Goal: Obtain resource: Obtain resource

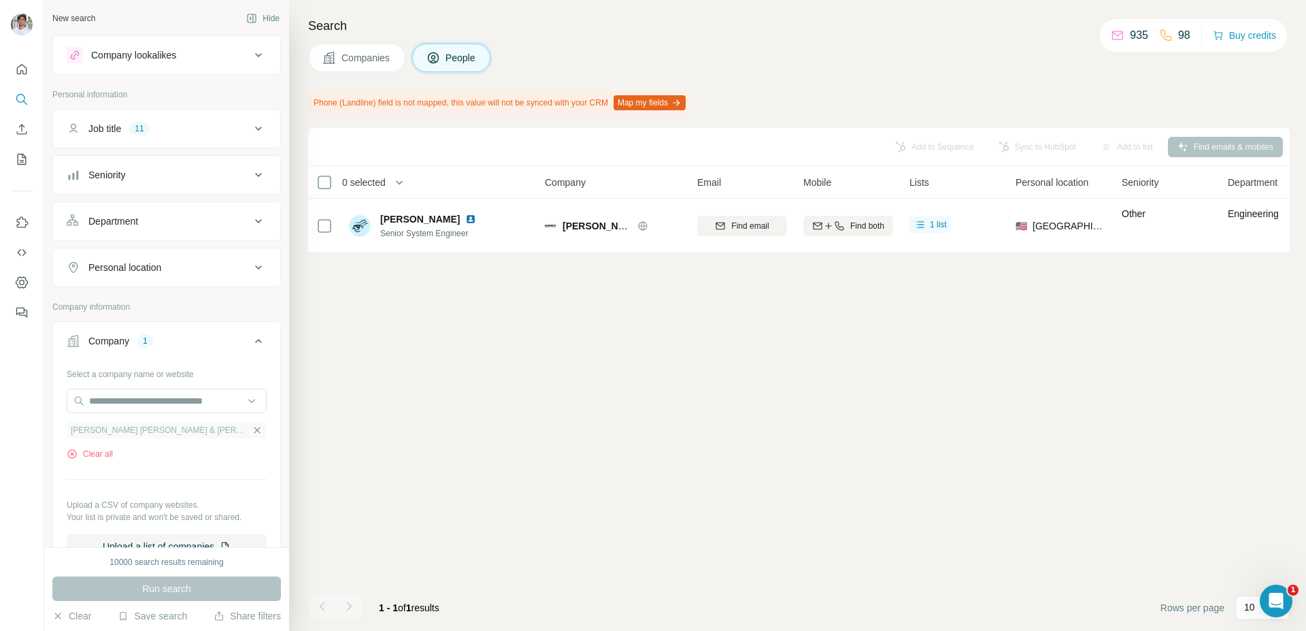
click at [254, 431] on icon "button" at bounding box center [257, 430] width 6 height 6
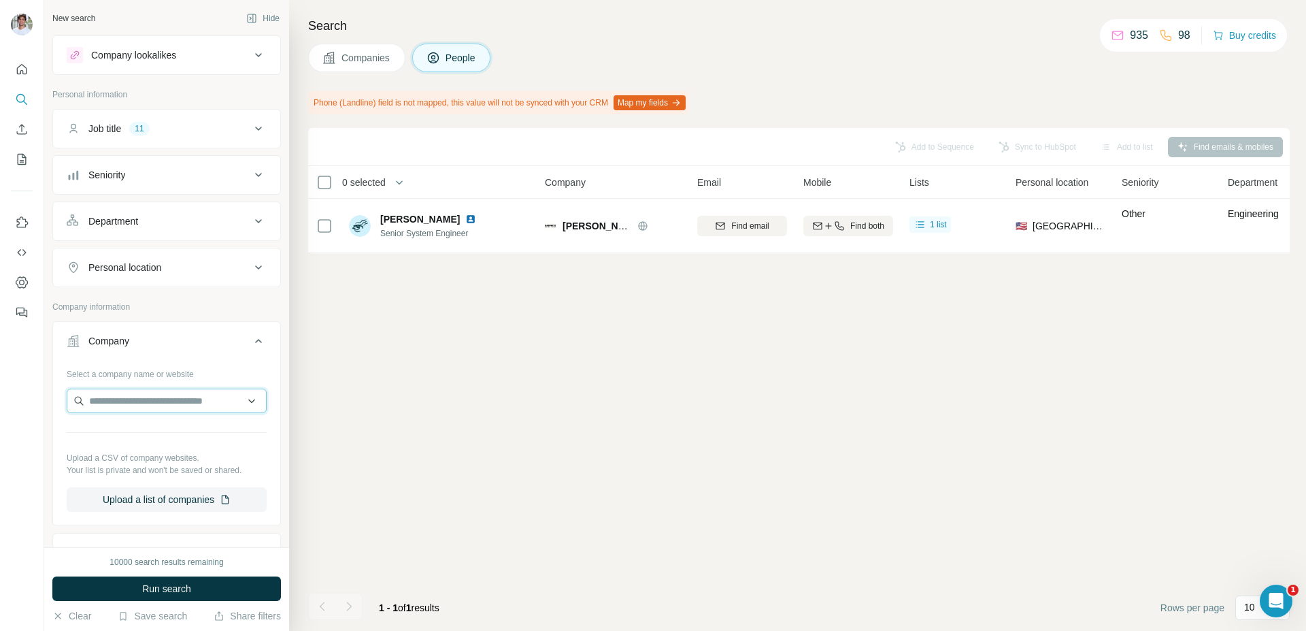
click at [203, 402] on input "text" at bounding box center [167, 401] width 200 height 24
type input "**********"
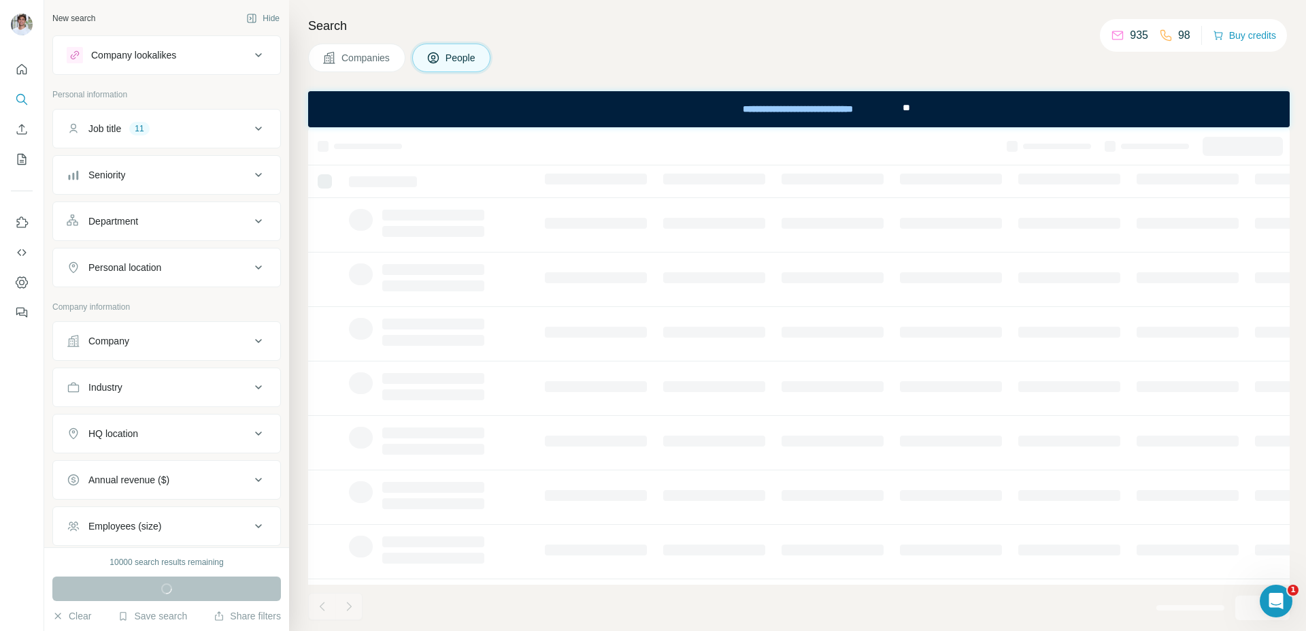
click at [229, 340] on div "Company" at bounding box center [159, 341] width 184 height 14
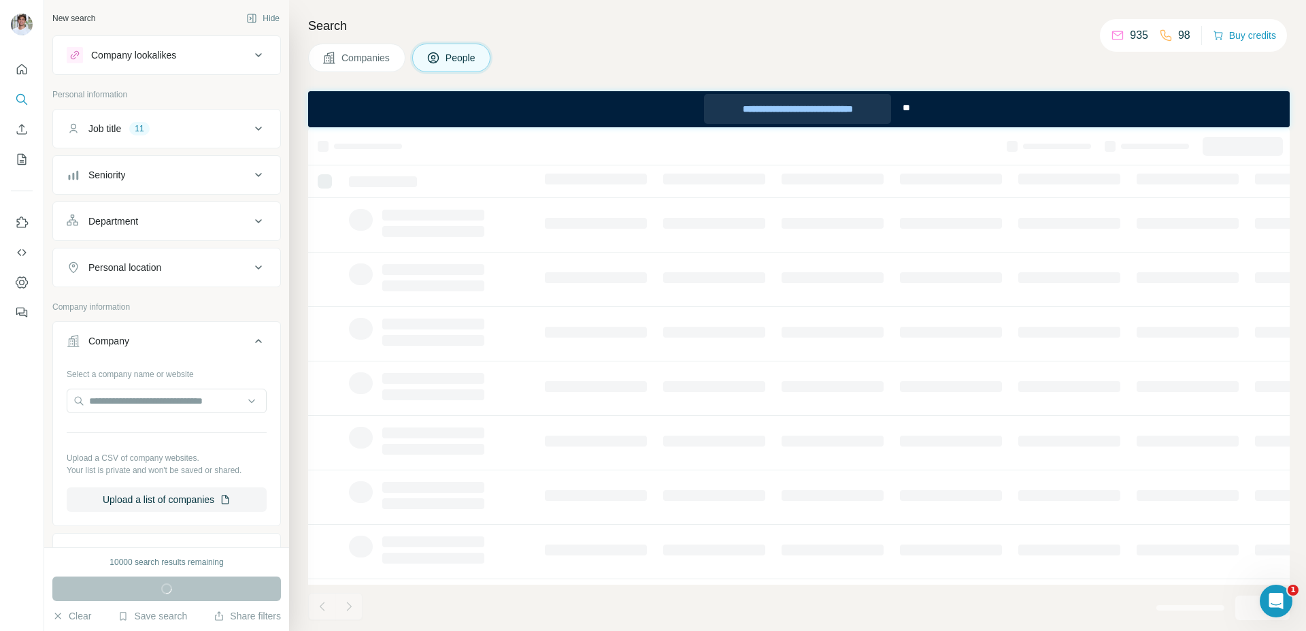
click at [841, 105] on div "**********" at bounding box center [797, 109] width 187 height 30
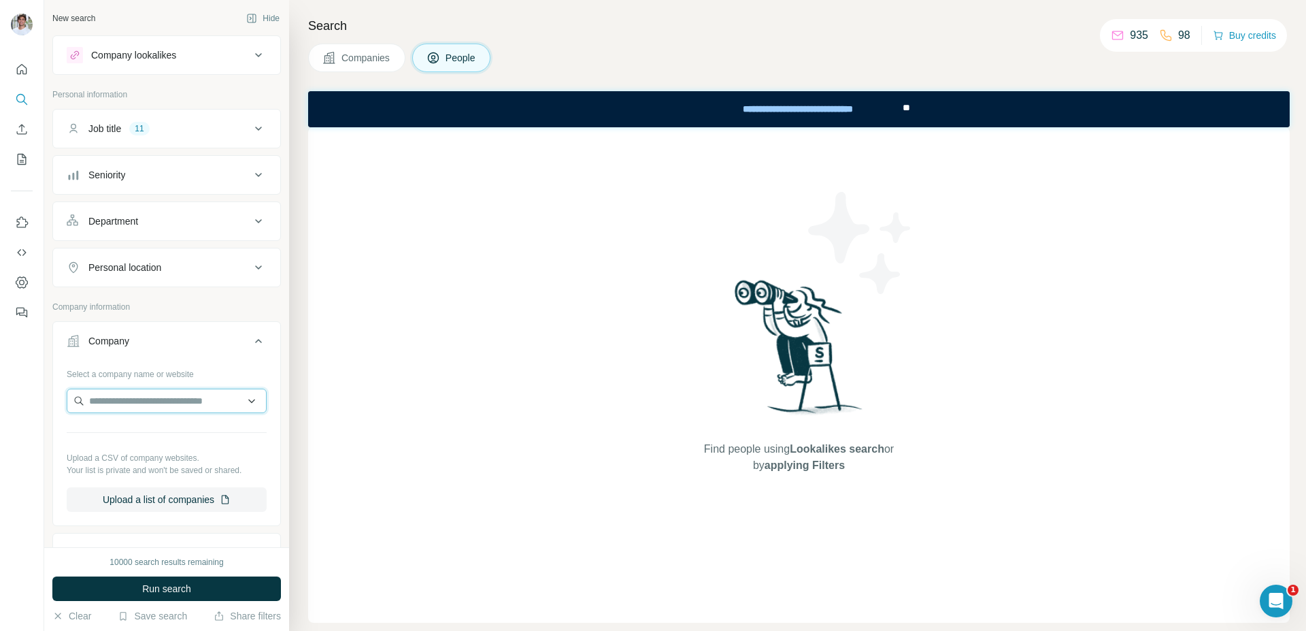
click at [132, 407] on input "text" at bounding box center [167, 401] width 200 height 24
type input "**********"
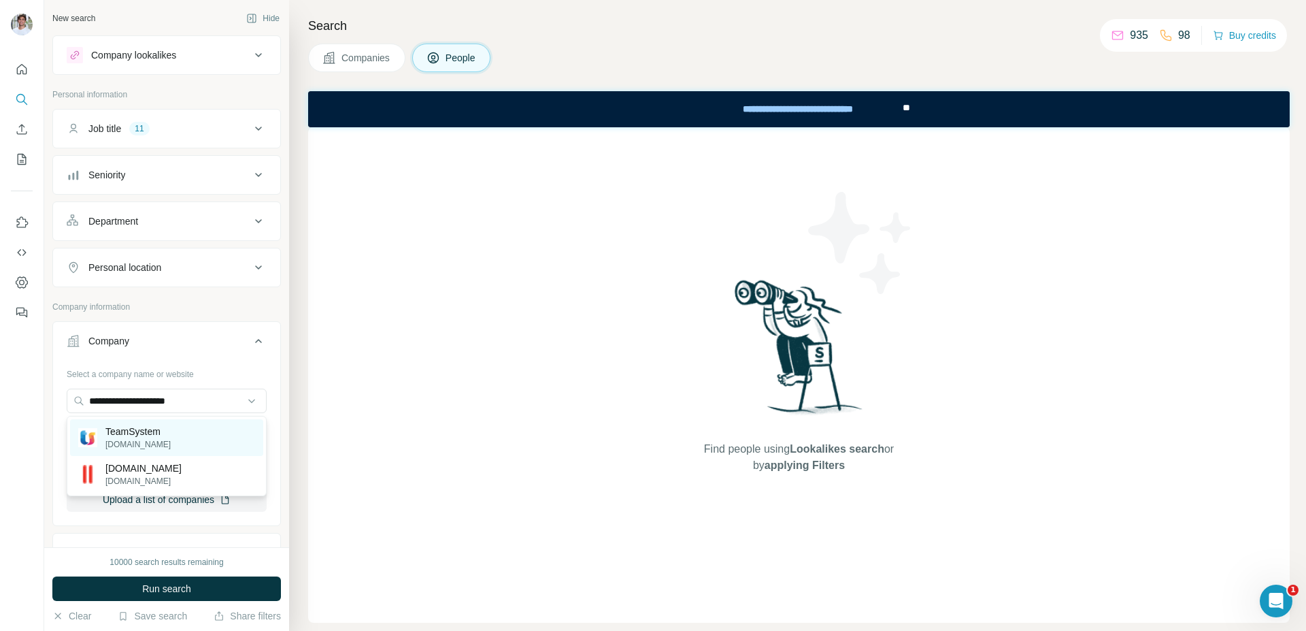
click at [148, 442] on p "teamsystem.com" at bounding box center [137, 444] width 65 height 12
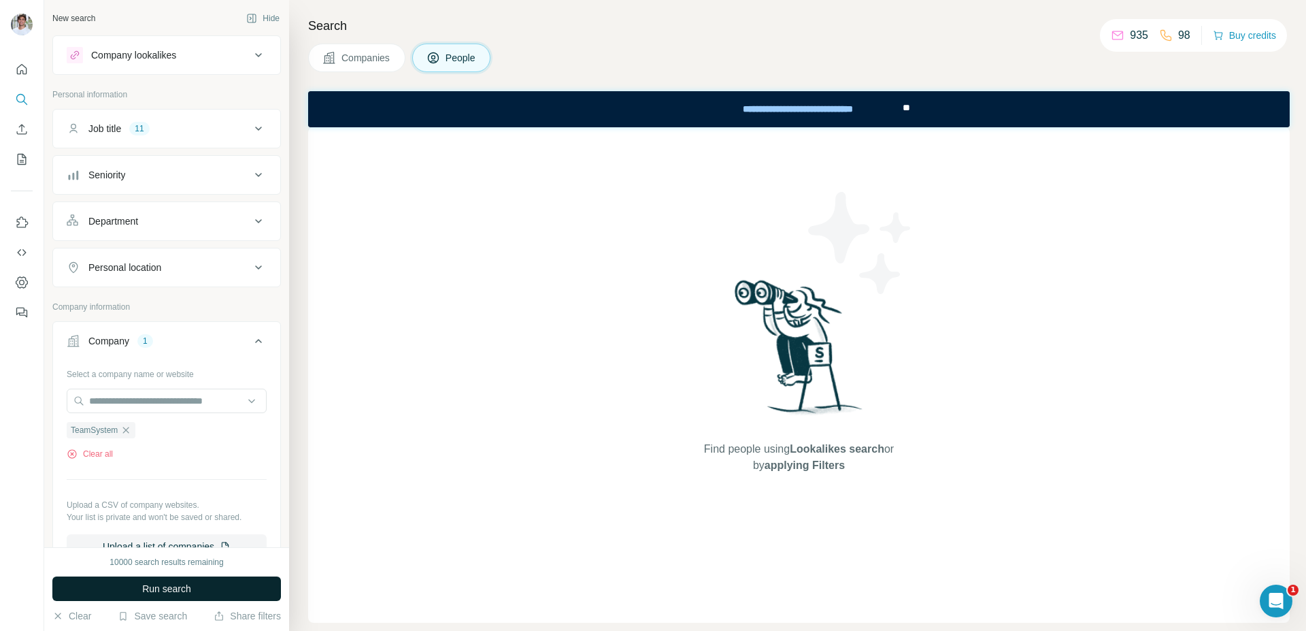
click at [146, 582] on span "Run search" at bounding box center [166, 589] width 49 height 14
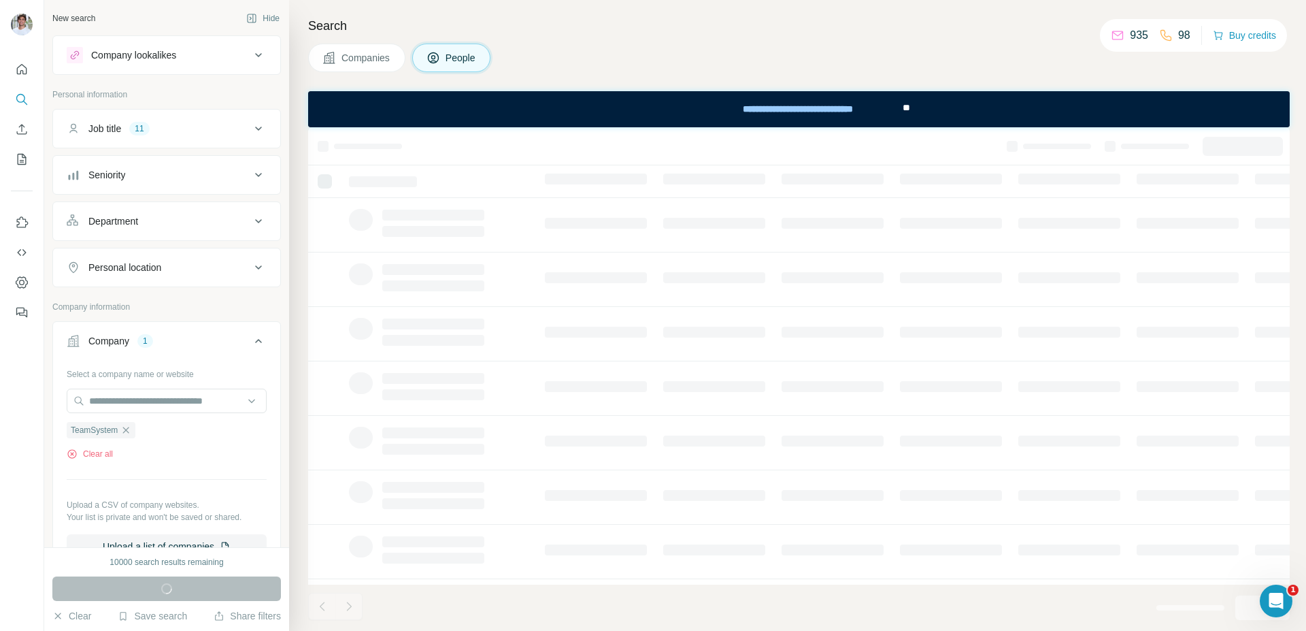
click at [373, 62] on span "Companies" at bounding box center [367, 58] width 50 height 14
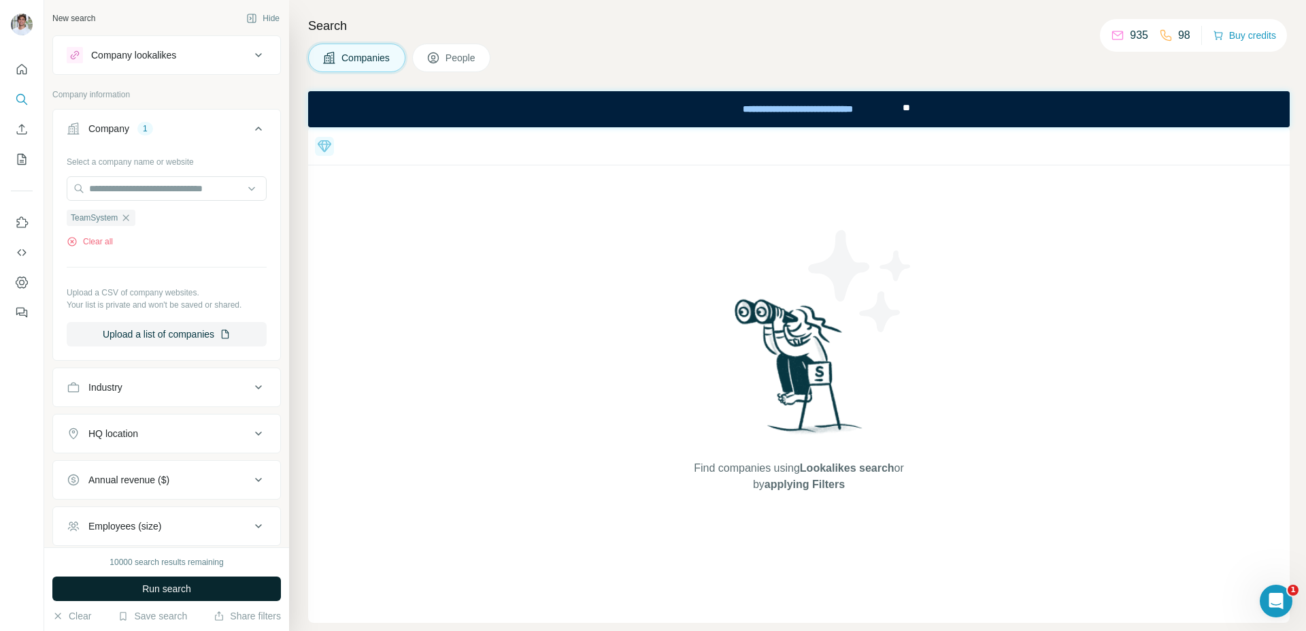
click at [125, 589] on button "Run search" at bounding box center [166, 588] width 229 height 24
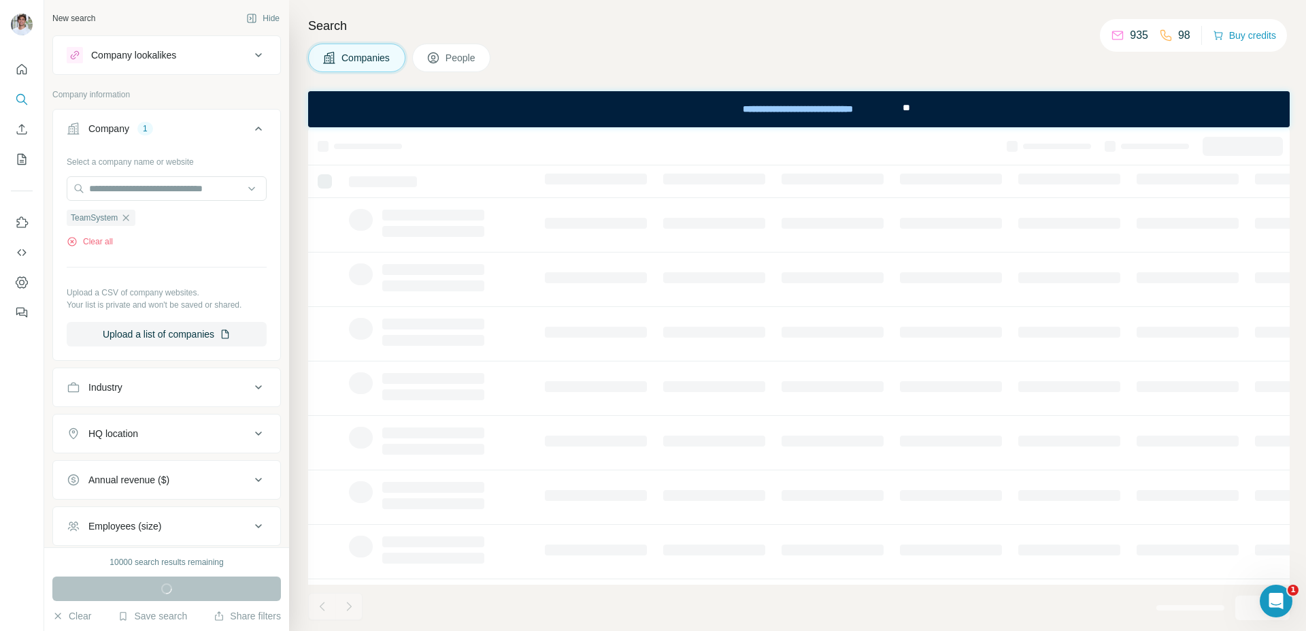
click at [1208, 108] on div "**********" at bounding box center [799, 109] width 982 height 36
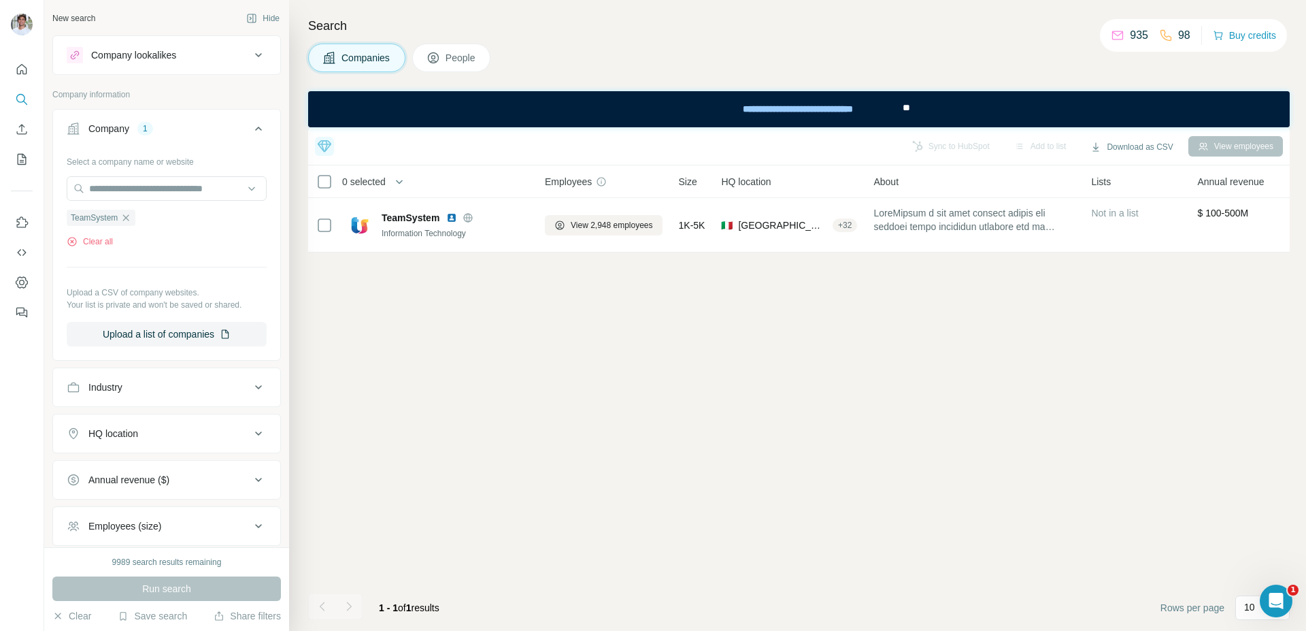
click at [451, 259] on div "Top 5 companies you should reach out to today Kagi Strong ICP match +1 Turo Str…" at bounding box center [799, 378] width 982 height 503
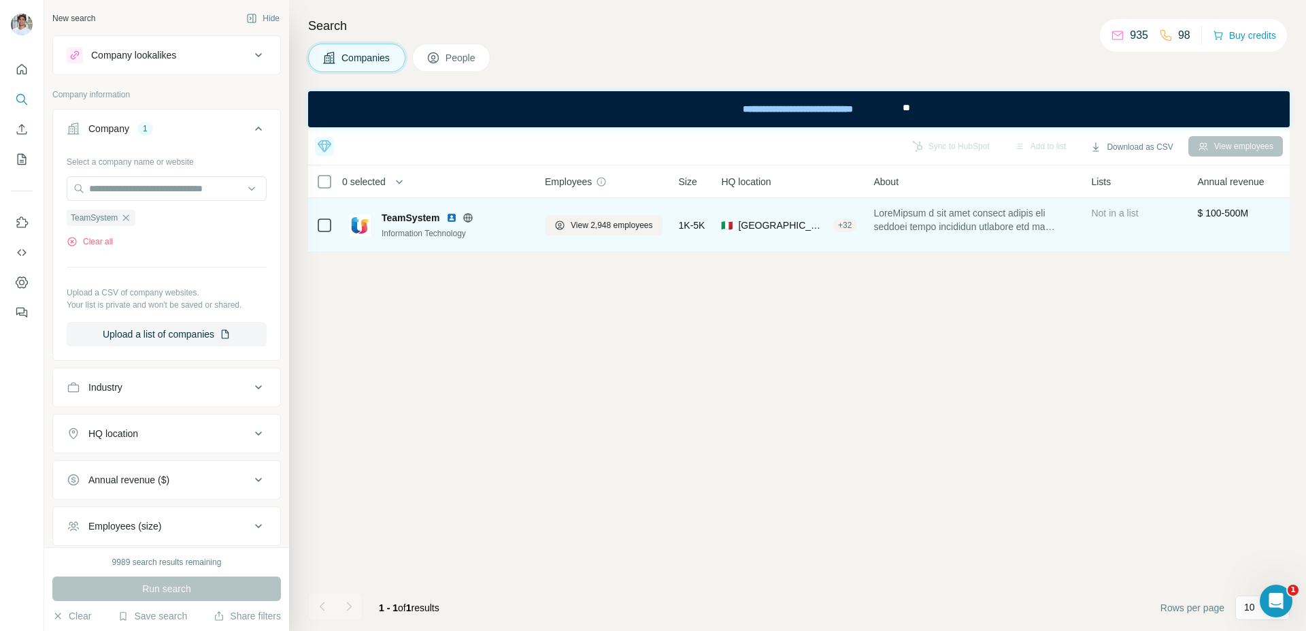
click at [454, 222] on img at bounding box center [451, 217] width 11 height 11
click at [557, 229] on icon at bounding box center [560, 225] width 11 height 11
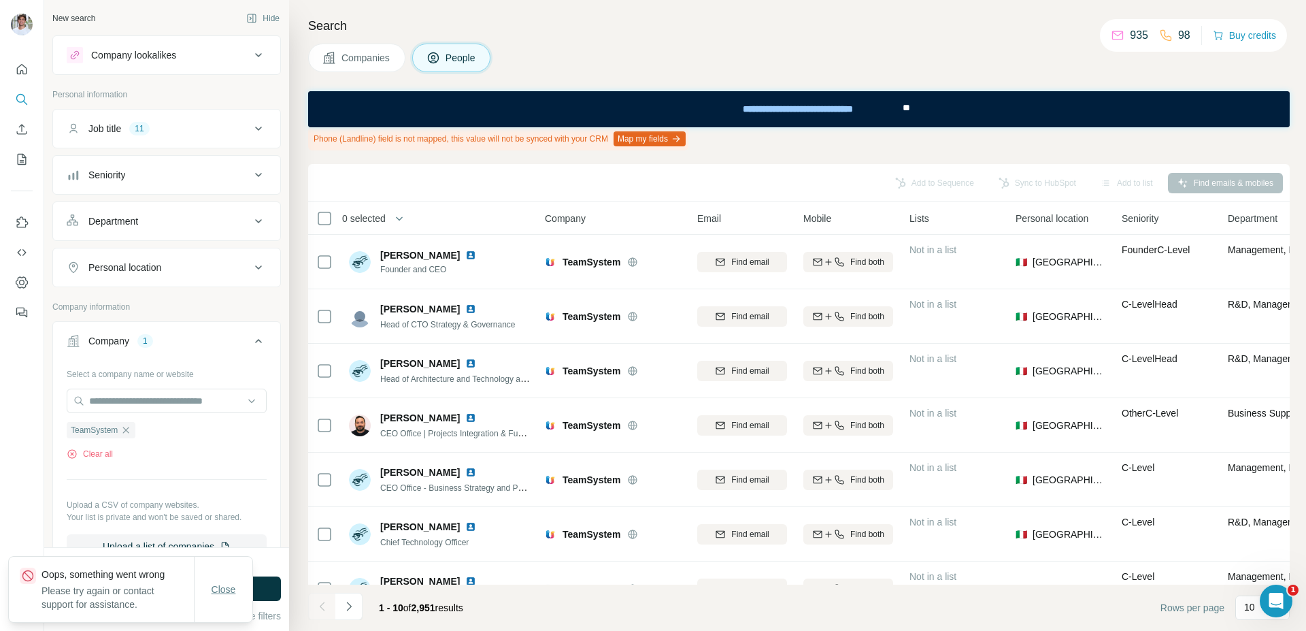
click at [229, 587] on span "Close" at bounding box center [224, 589] width 24 height 14
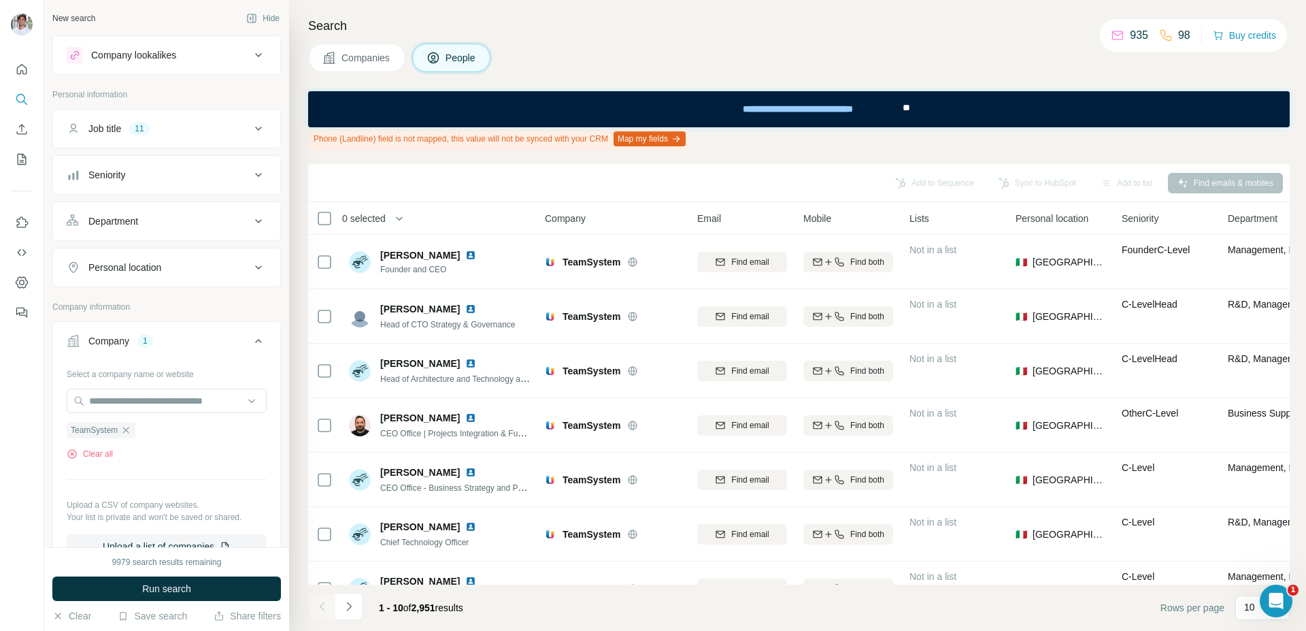
click at [229, 591] on button "Close" at bounding box center [224, 603] width 44 height 24
click at [229, 587] on button "Run search" at bounding box center [166, 588] width 229 height 24
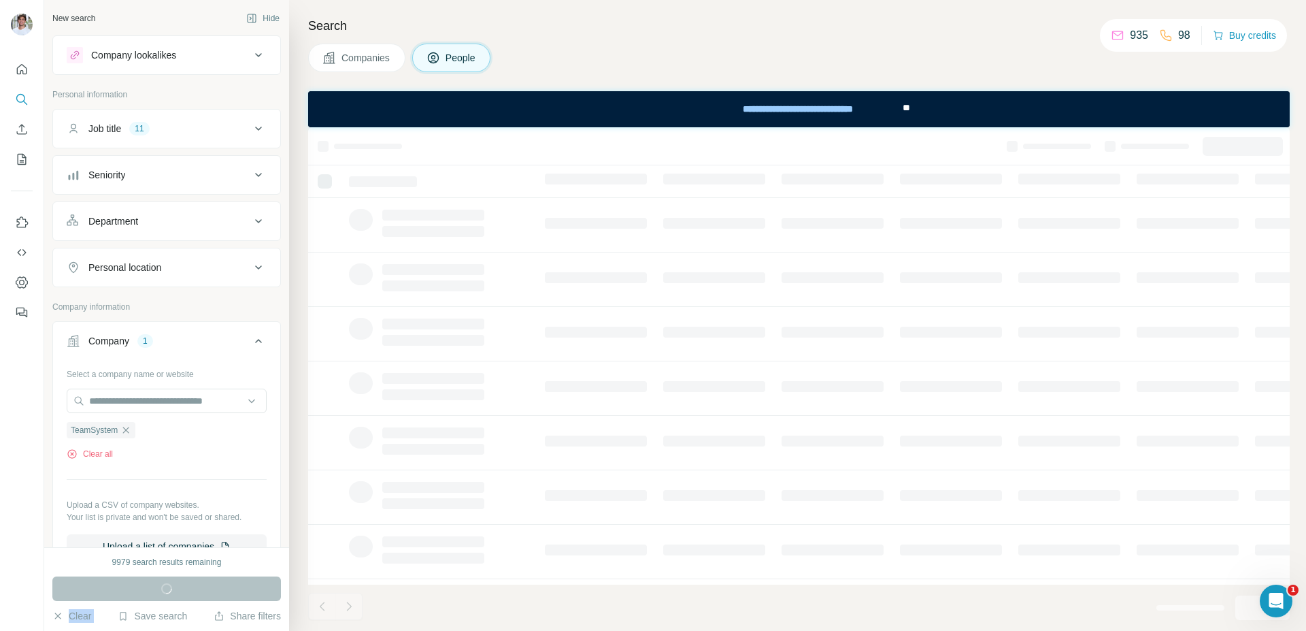
click at [229, 587] on div "Run search" at bounding box center [166, 588] width 229 height 24
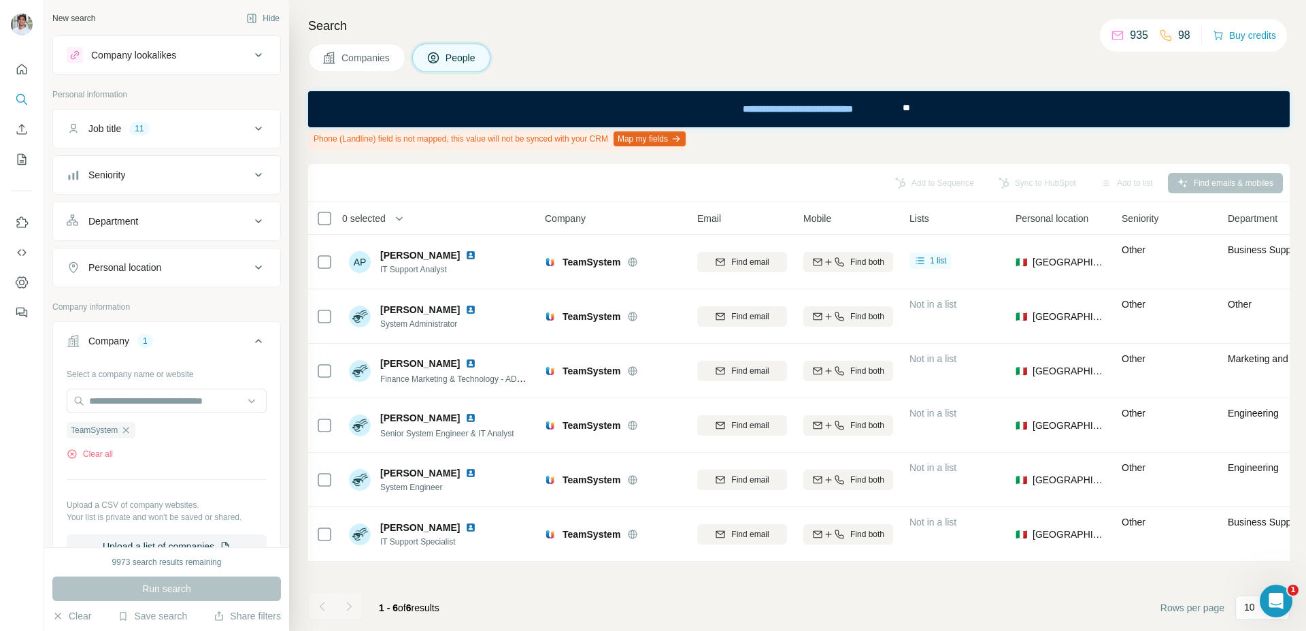
click at [697, 59] on div "Companies People" at bounding box center [799, 58] width 982 height 29
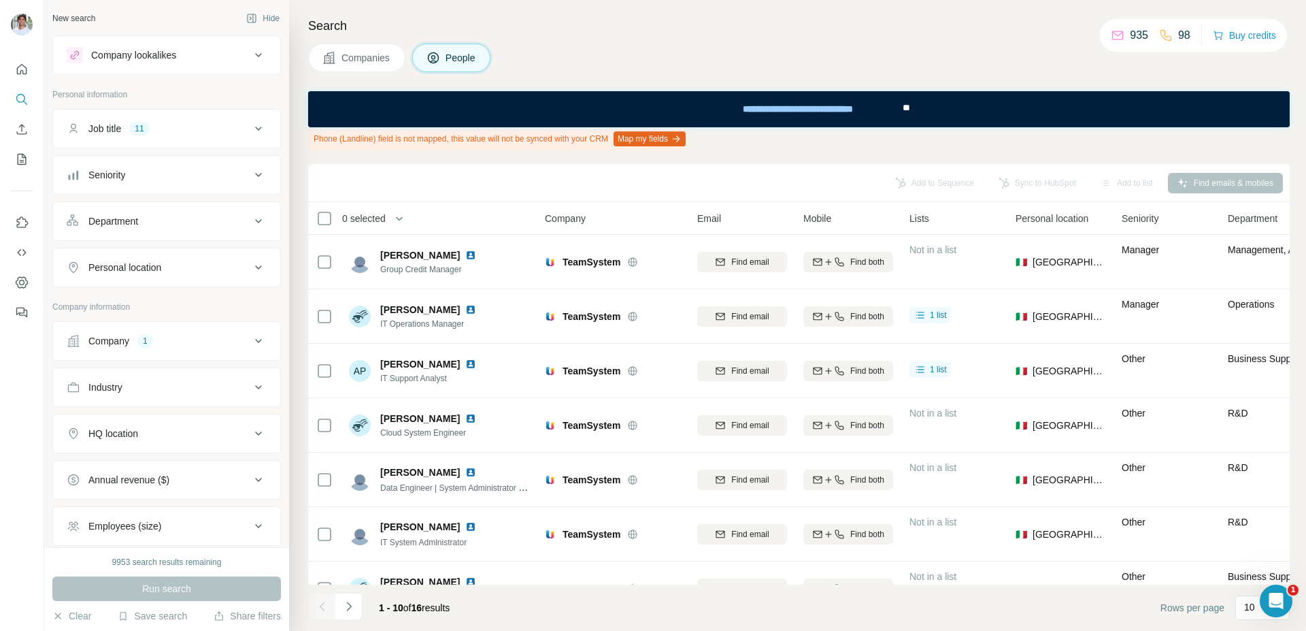
click at [172, 342] on div "Company 1" at bounding box center [159, 341] width 184 height 14
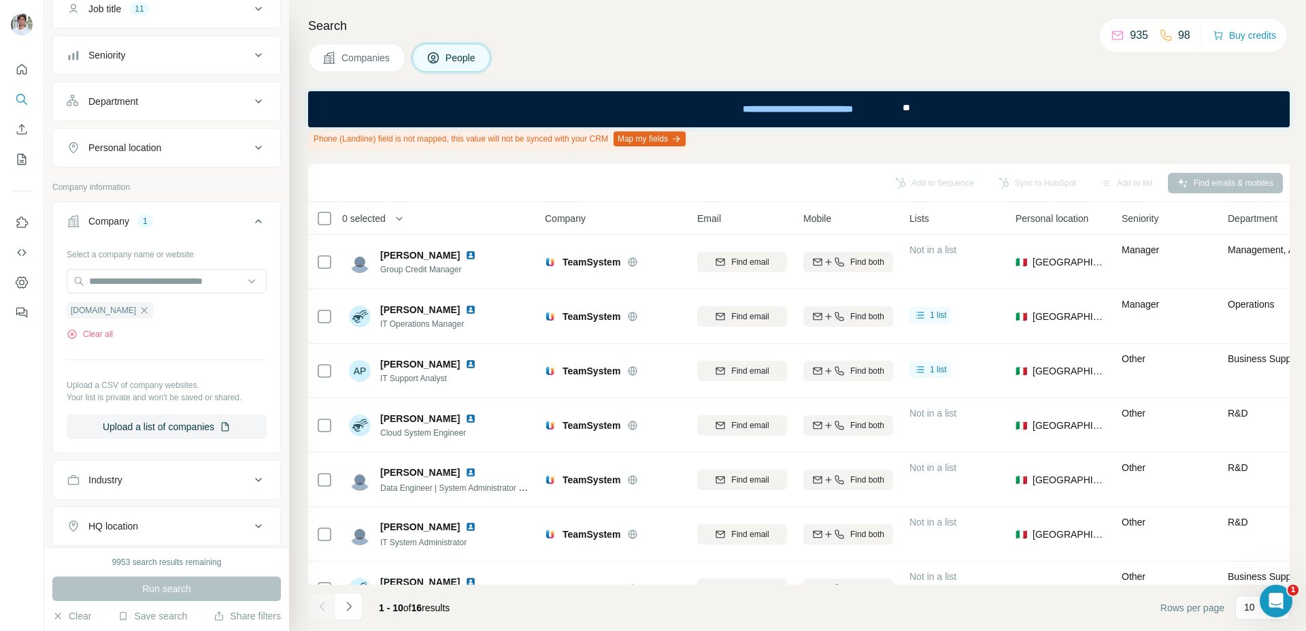
scroll to position [127, 0]
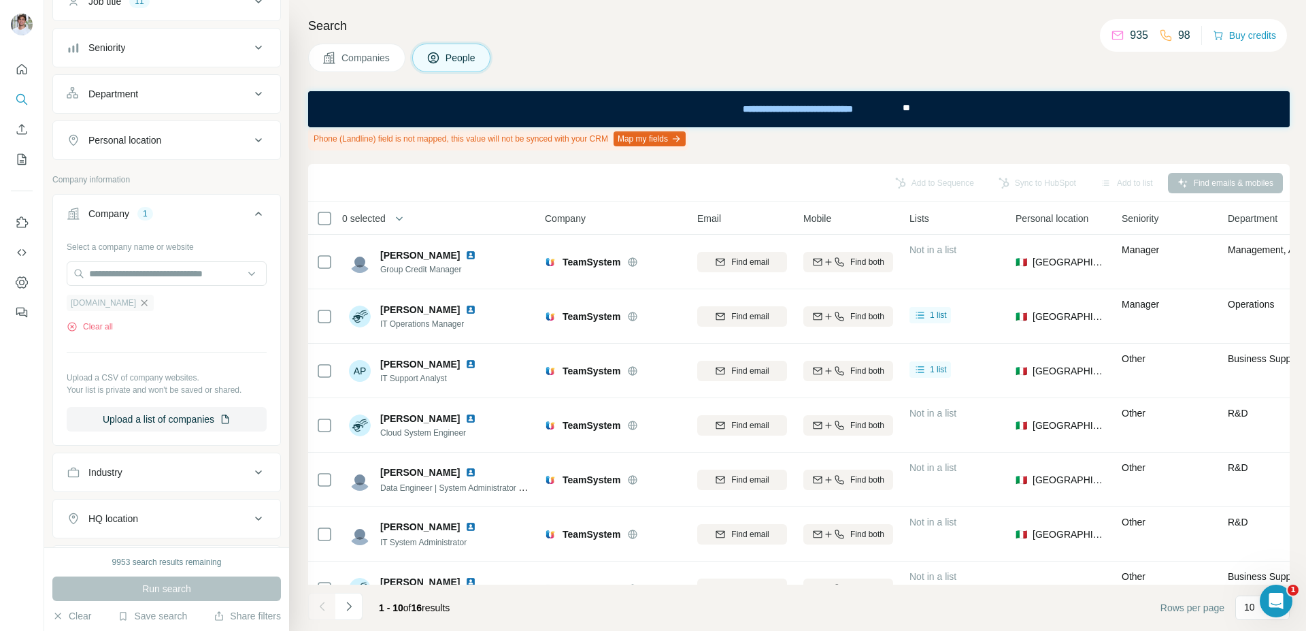
click at [144, 303] on icon "button" at bounding box center [145, 302] width 6 height 6
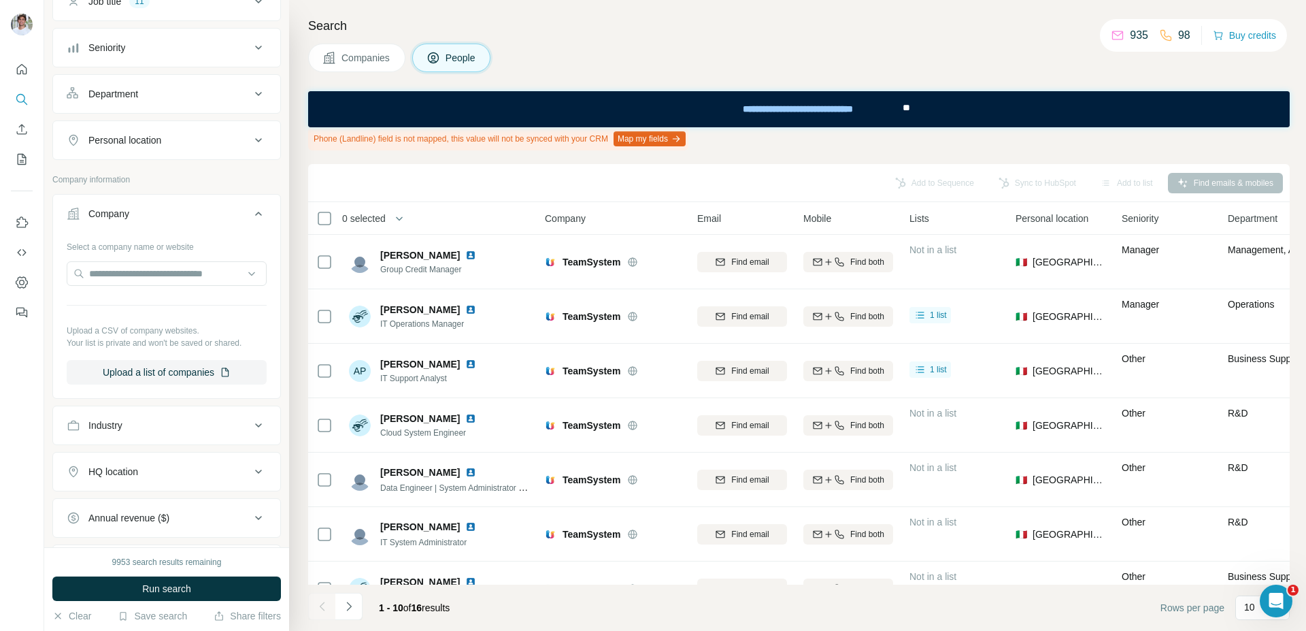
click at [144, 286] on div at bounding box center [167, 274] width 200 height 27
click at [148, 278] on input "text" at bounding box center [167, 273] width 200 height 24
paste input "**********"
type input "**********"
click at [149, 314] on p "[DOMAIN_NAME]" at bounding box center [137, 317] width 65 height 12
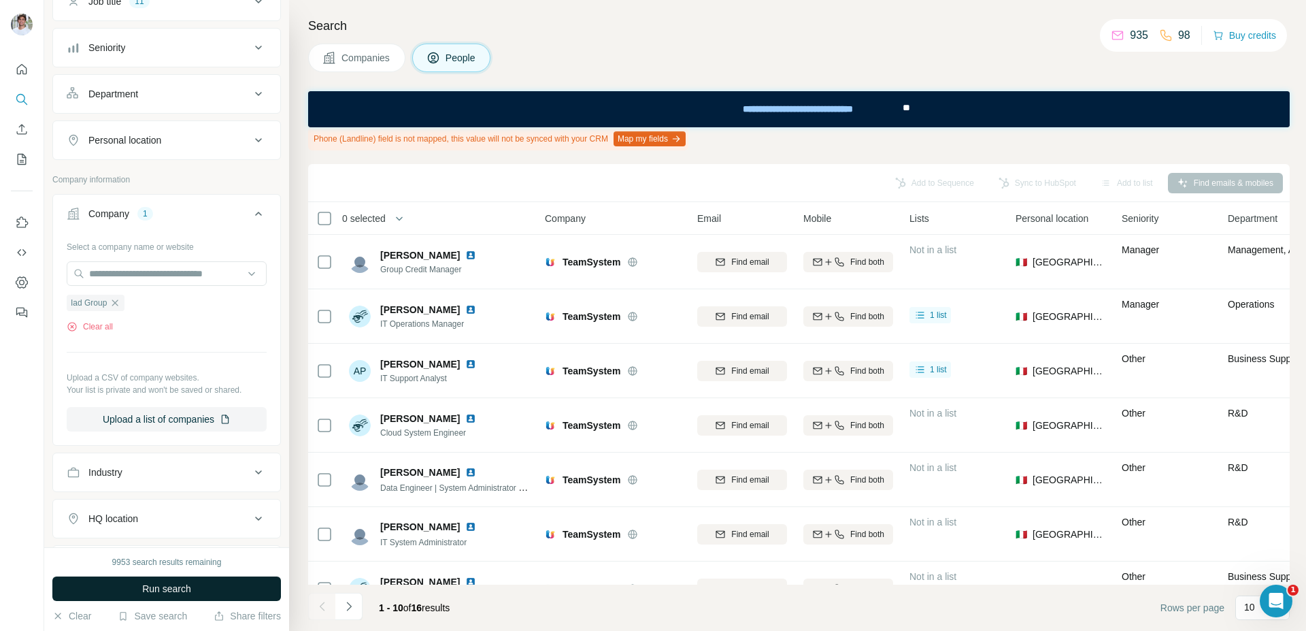
click at [184, 591] on span "Run search" at bounding box center [166, 589] width 49 height 14
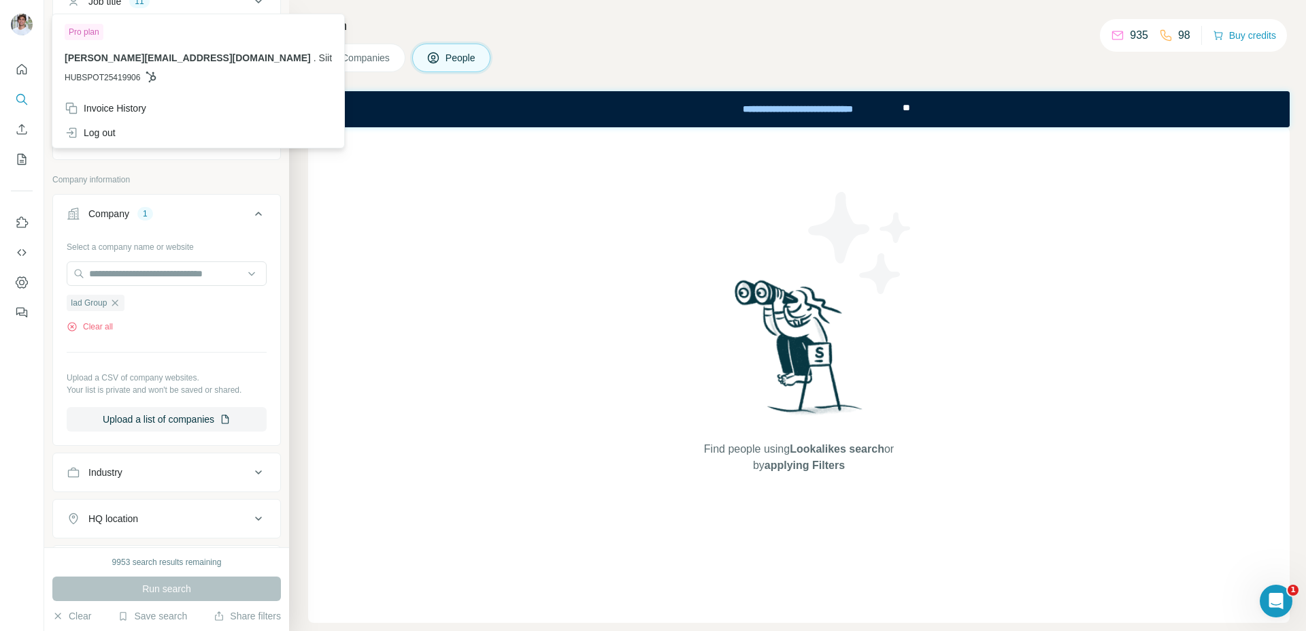
click at [14, 23] on img at bounding box center [22, 25] width 22 height 22
click at [23, 69] on icon "Quick start" at bounding box center [22, 70] width 14 height 14
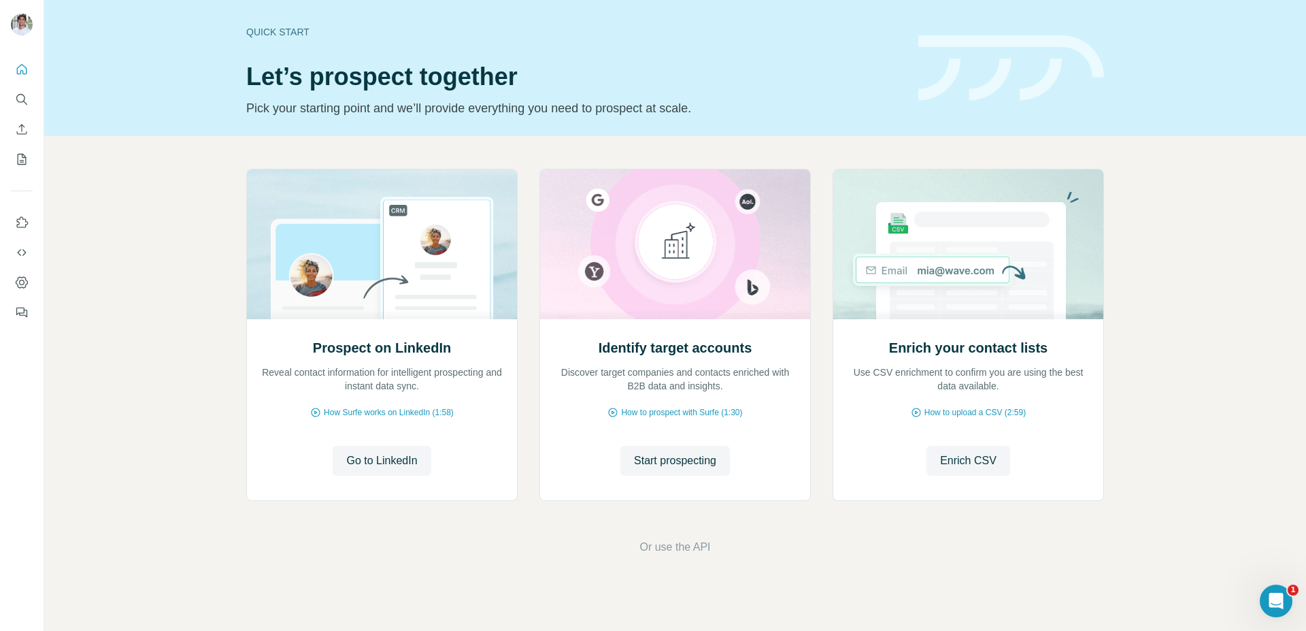
click at [394, 552] on footer "Or use the API" at bounding box center [675, 547] width 1186 height 16
click at [26, 119] on button "Enrich CSV" at bounding box center [22, 129] width 22 height 24
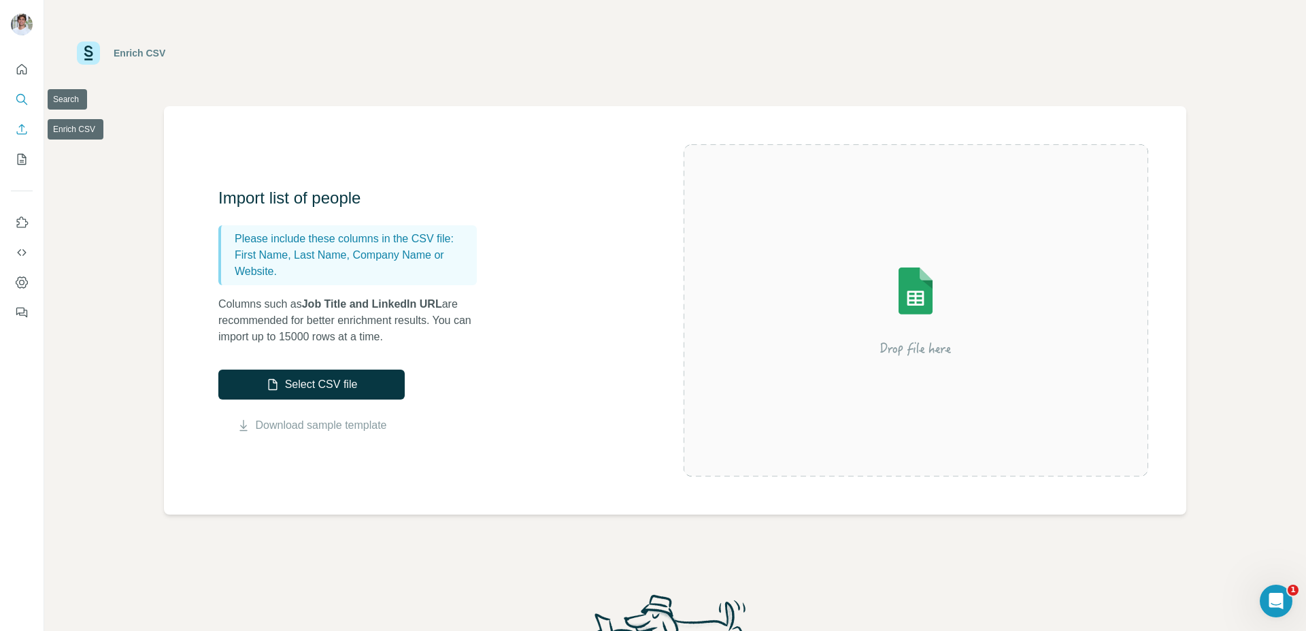
click at [23, 106] on button "Search" at bounding box center [22, 99] width 22 height 24
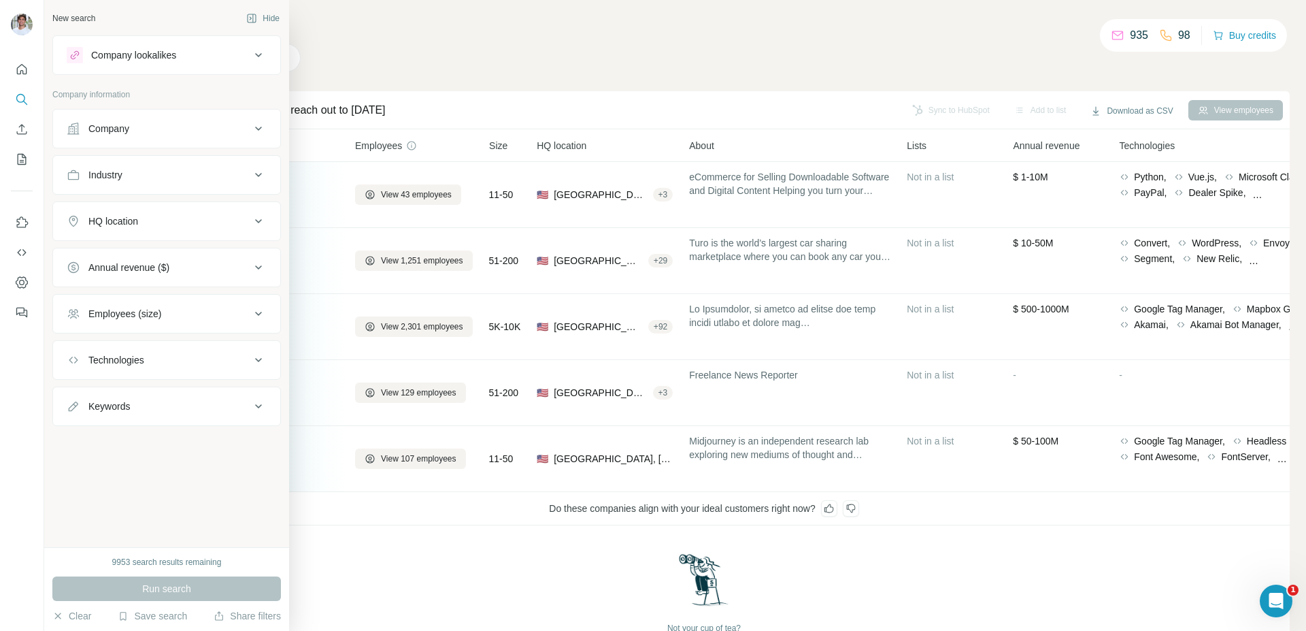
click at [73, 127] on icon at bounding box center [74, 129] width 14 height 14
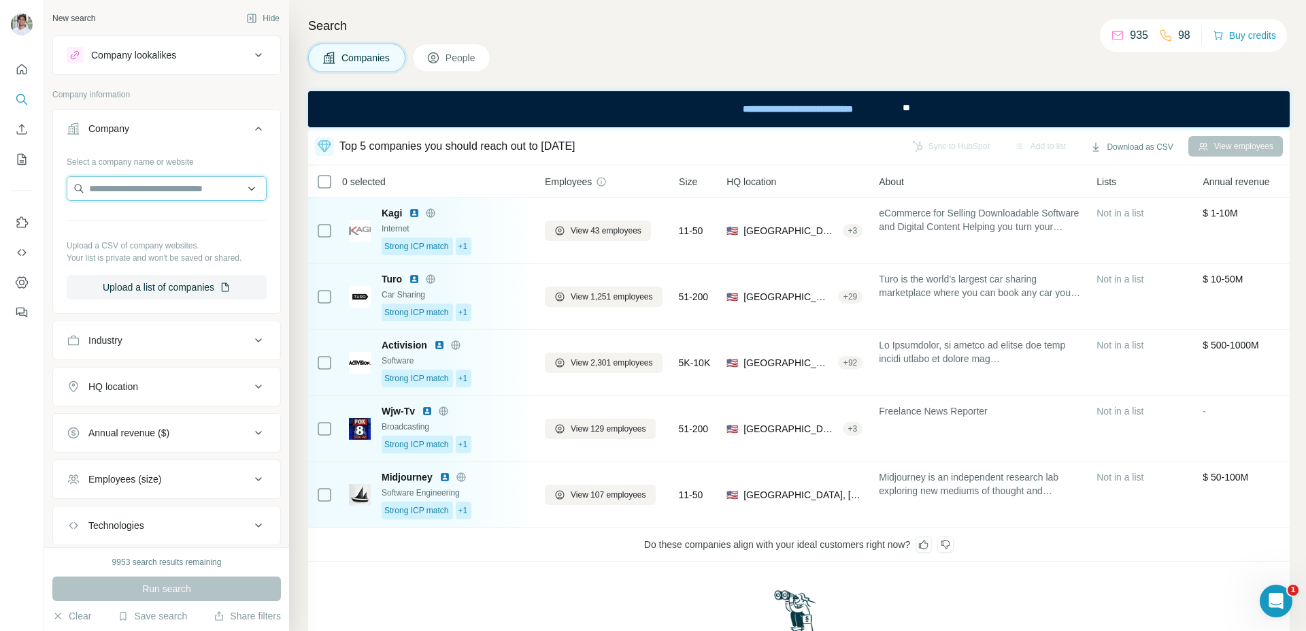
paste input "**********"
click at [127, 196] on input "**********" at bounding box center [167, 188] width 200 height 24
type input "**********"
click at [135, 226] on p "[DOMAIN_NAME]" at bounding box center [137, 232] width 65 height 12
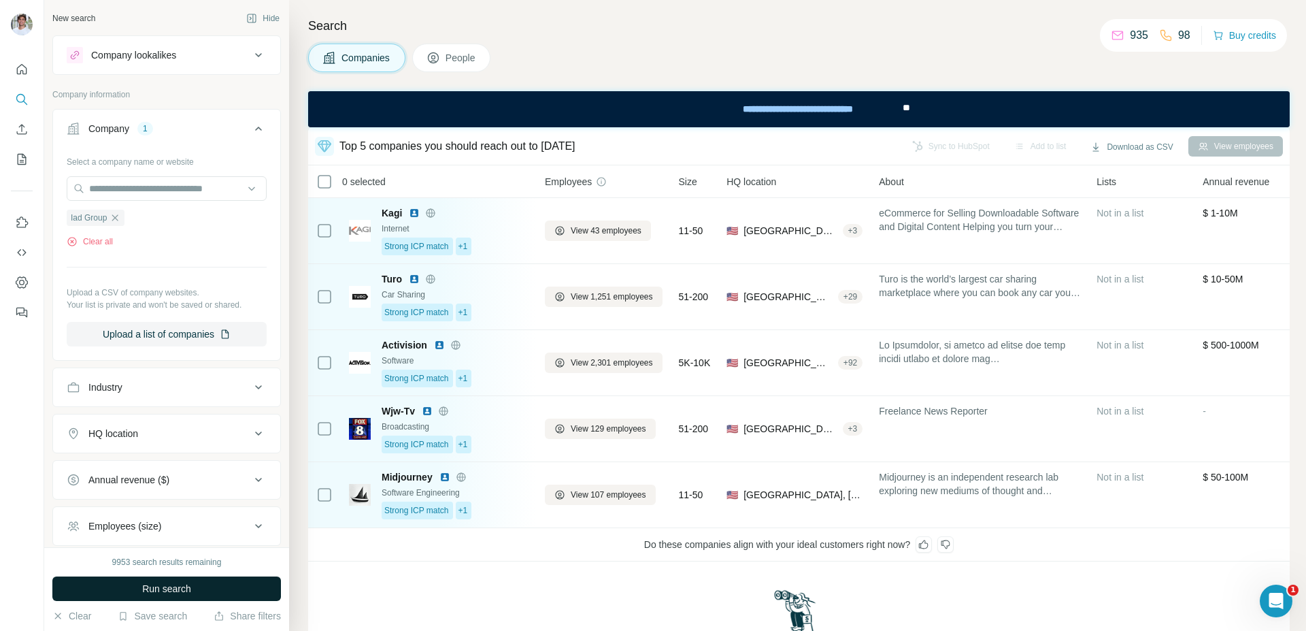
click at [173, 586] on span "Run search" at bounding box center [166, 589] width 49 height 14
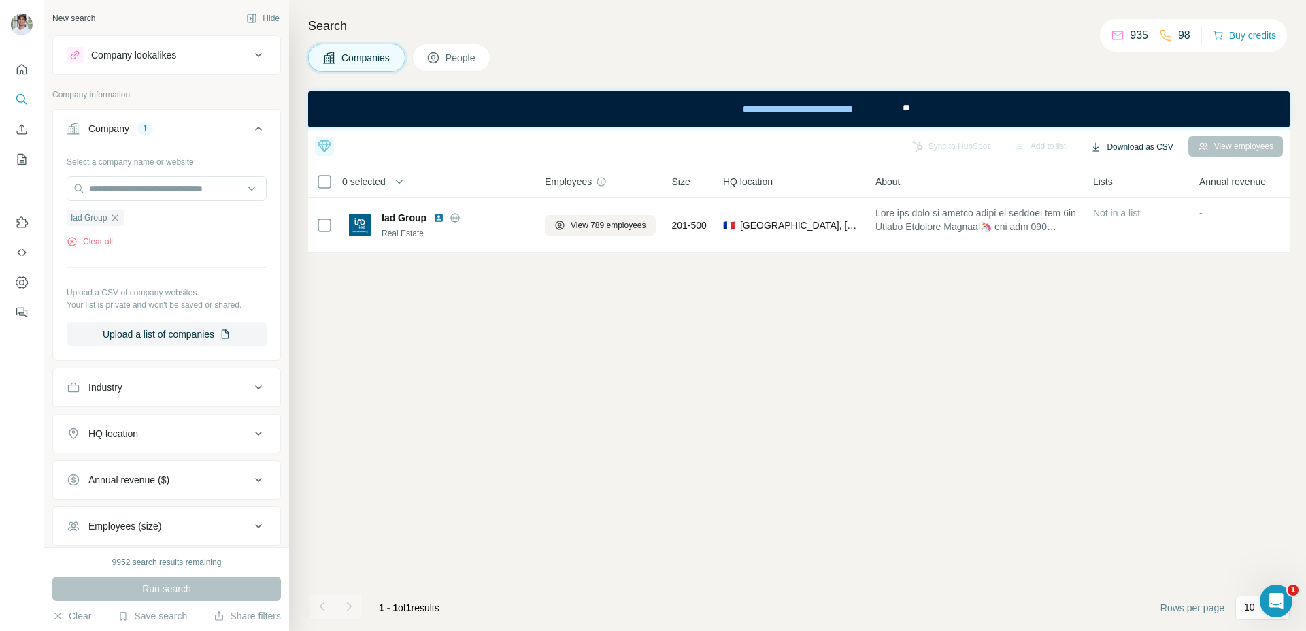
click at [1126, 150] on button "Download as CSV" at bounding box center [1131, 147] width 101 height 20
click at [1127, 173] on div "Only current page (1)" at bounding box center [1138, 175] width 122 height 24
click at [532, 9] on div "Search Companies People Top 5 companies you should reach out to [DATE] Kagi Str…" at bounding box center [797, 315] width 1017 height 631
click at [122, 215] on div "Iad Group" at bounding box center [96, 218] width 58 height 16
click at [115, 217] on icon "button" at bounding box center [115, 217] width 6 height 6
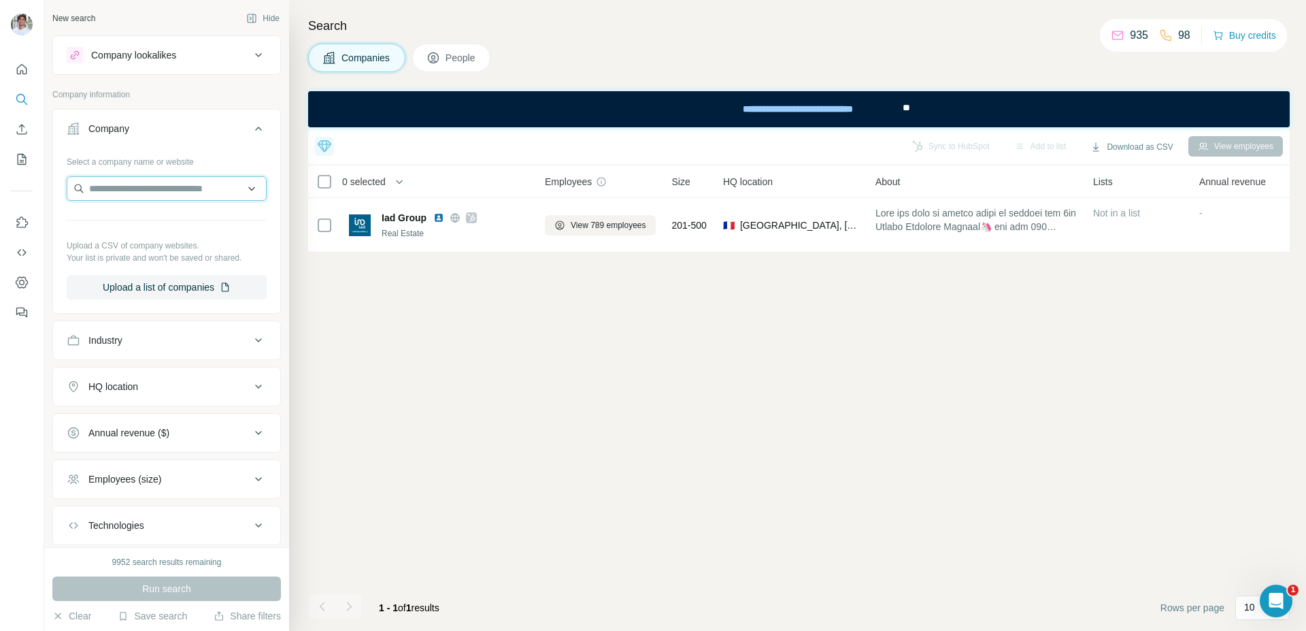
click at [172, 193] on input "text" at bounding box center [167, 188] width 200 height 24
paste input "text"
type input "**********"
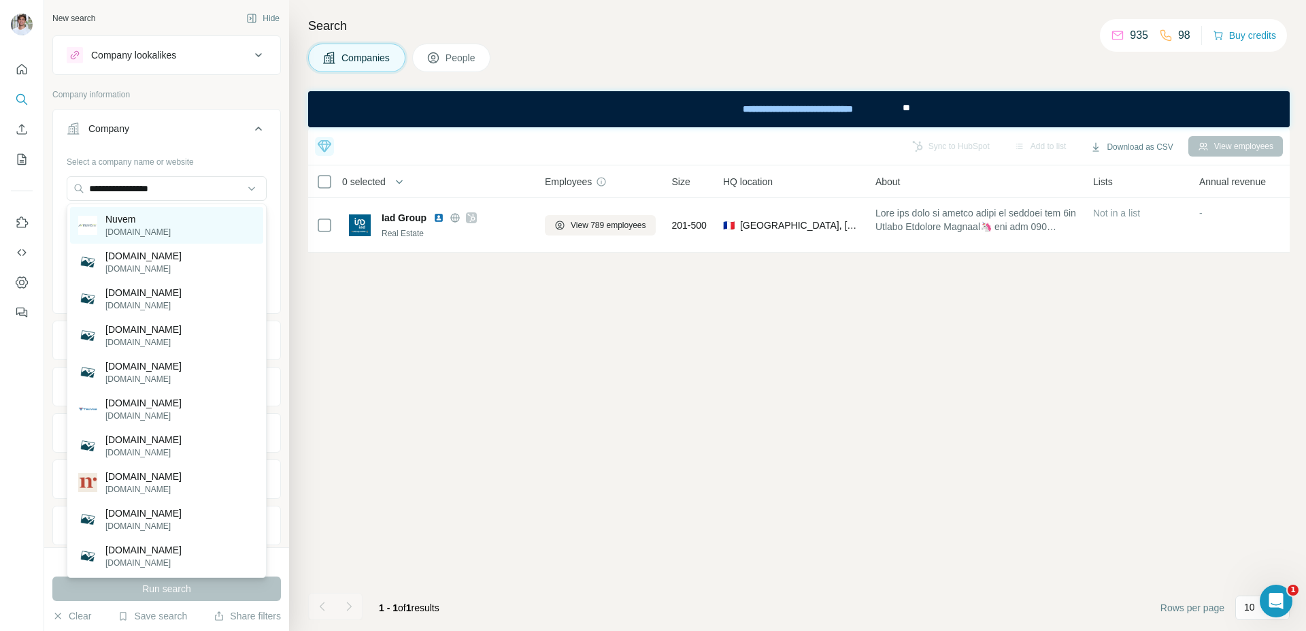
click at [163, 214] on div "Nuvem [DOMAIN_NAME]" at bounding box center [166, 225] width 193 height 37
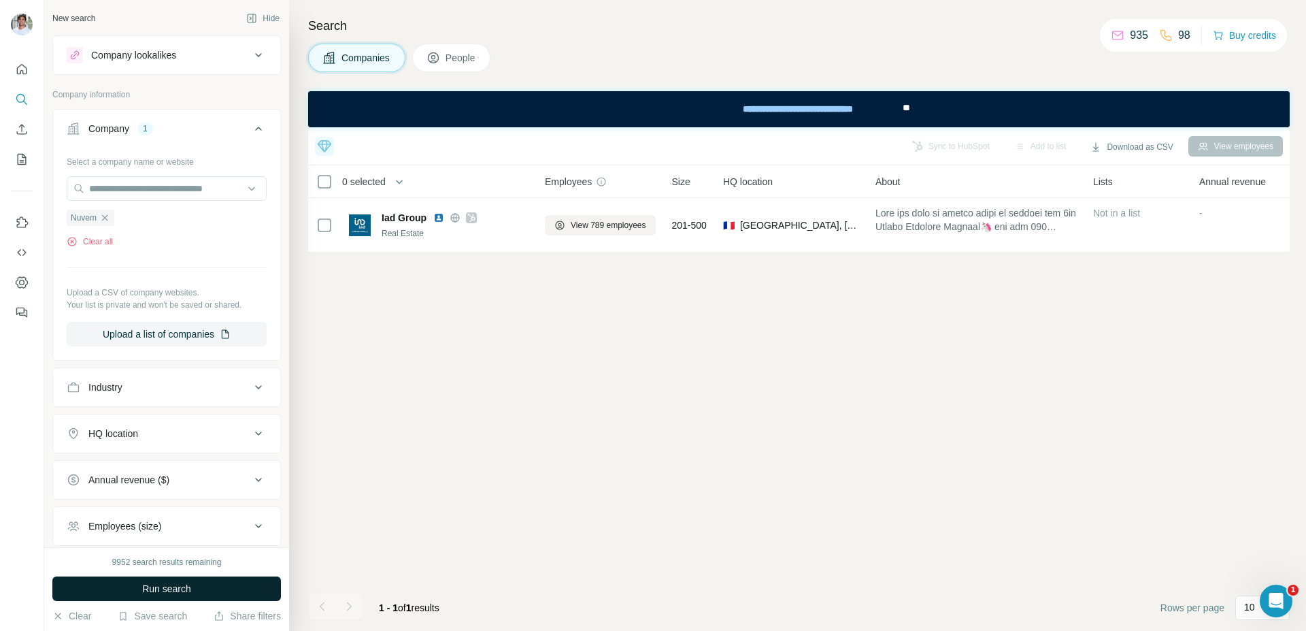
click at [167, 588] on span "Run search" at bounding box center [166, 589] width 49 height 14
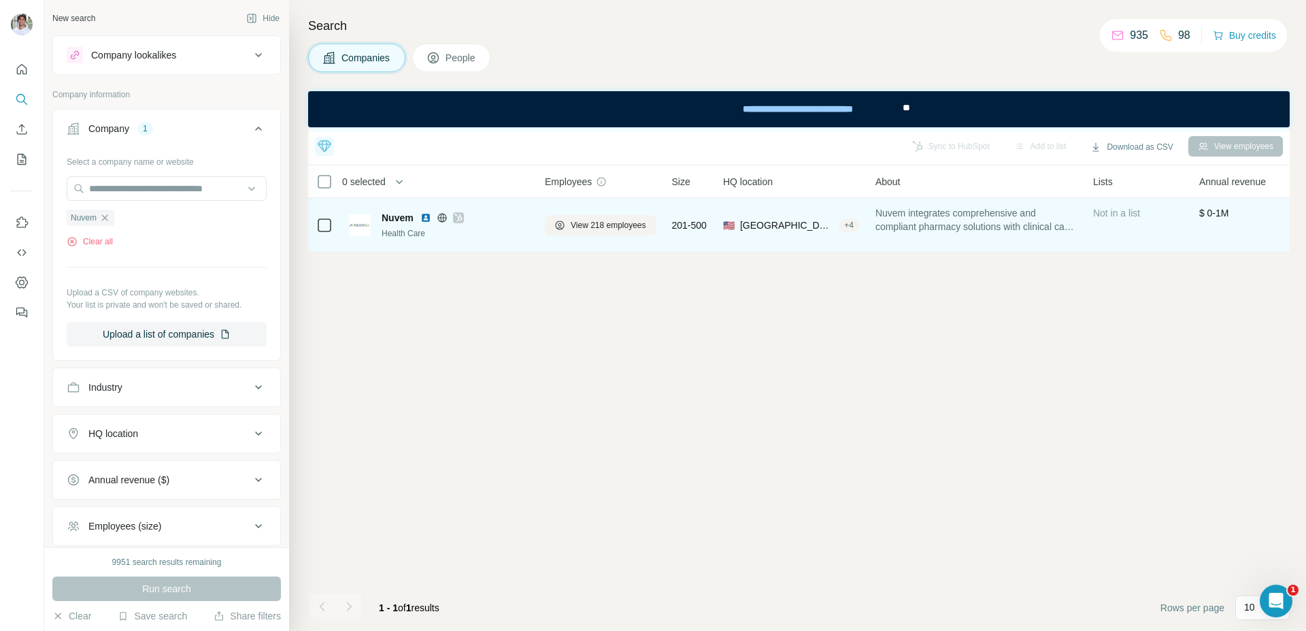
click at [420, 214] on img at bounding box center [425, 217] width 11 height 11
click at [599, 222] on span "View 218 employees" at bounding box center [609, 225] width 76 height 12
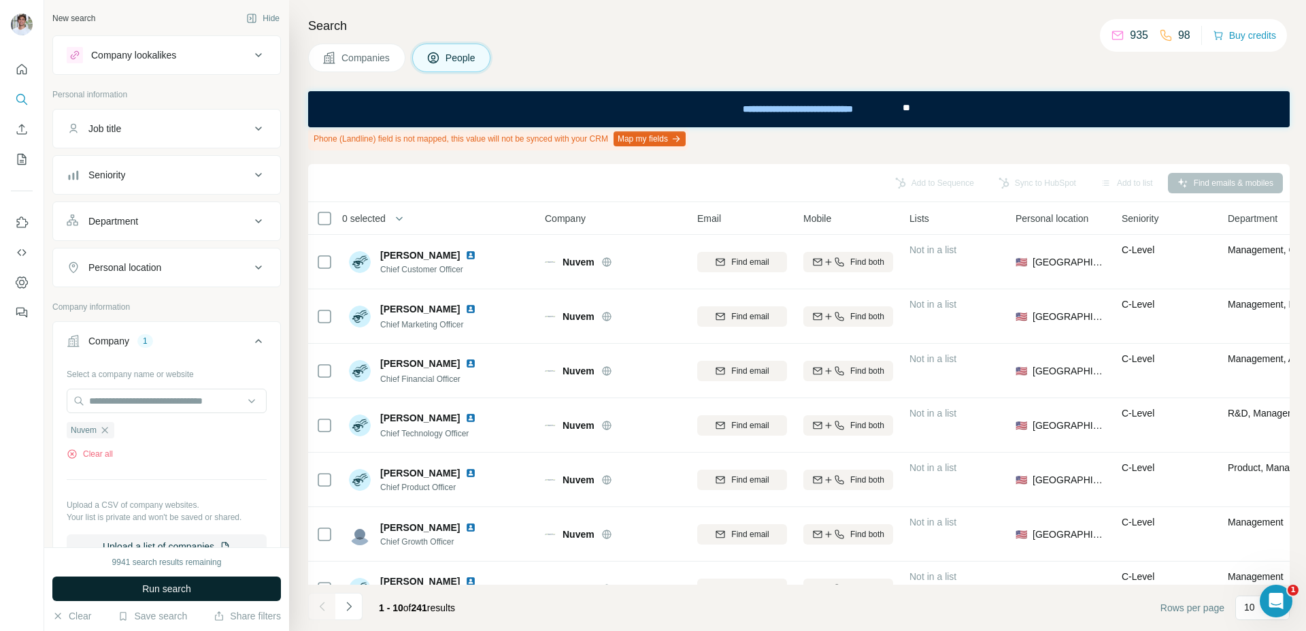
click at [214, 586] on button "Run search" at bounding box center [166, 588] width 229 height 24
